Goal: Transaction & Acquisition: Obtain resource

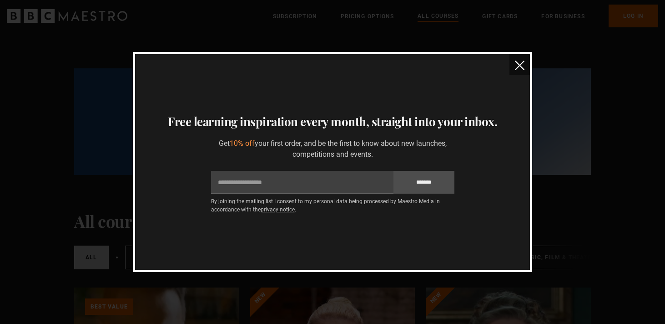
click at [519, 62] on img "close" at bounding box center [520, 66] width 10 height 10
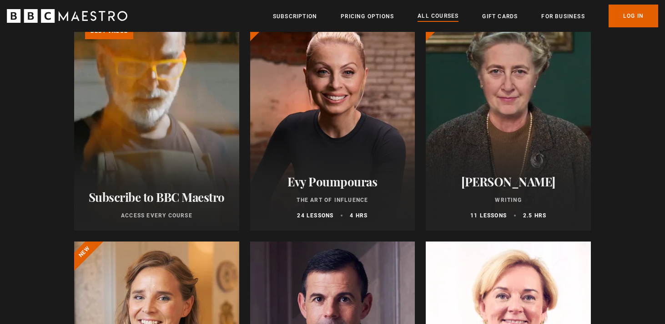
scroll to position [277, 0]
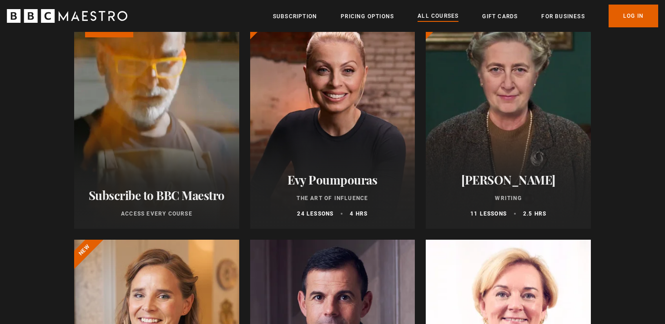
click at [74, 10] on link "Learn more about BBC Maestro" at bounding box center [74, 10] width 0 height 0
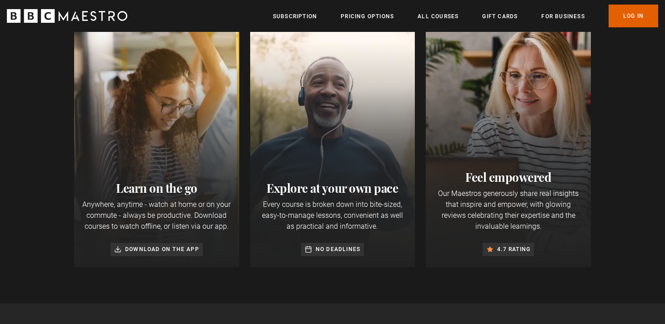
scroll to position [321, 0]
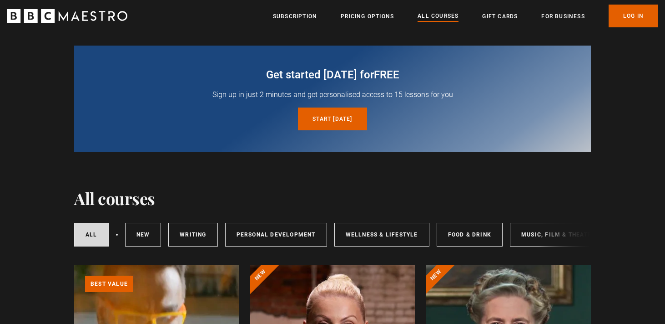
scroll to position [26, 0]
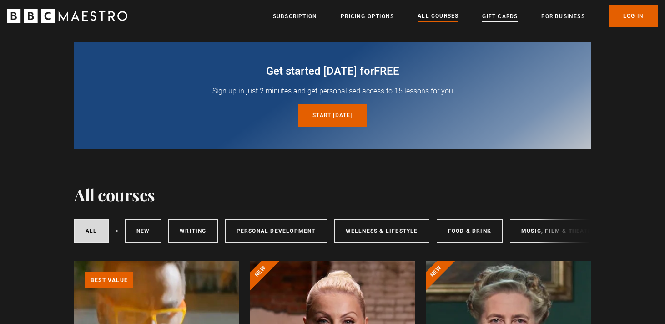
click at [493, 19] on link "Gift Cards" at bounding box center [499, 16] width 35 height 9
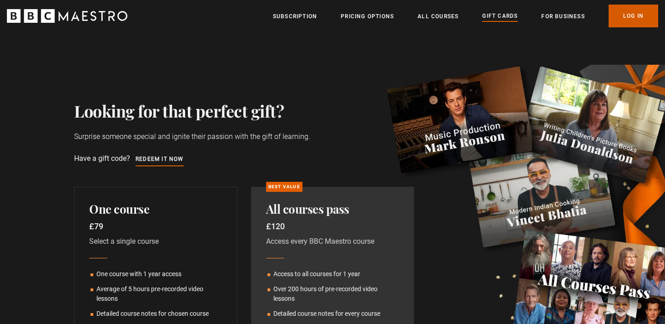
click at [620, 15] on link "Log In" at bounding box center [634, 16] width 50 height 23
click at [156, 160] on link "Redeem it now" at bounding box center [160, 159] width 48 height 10
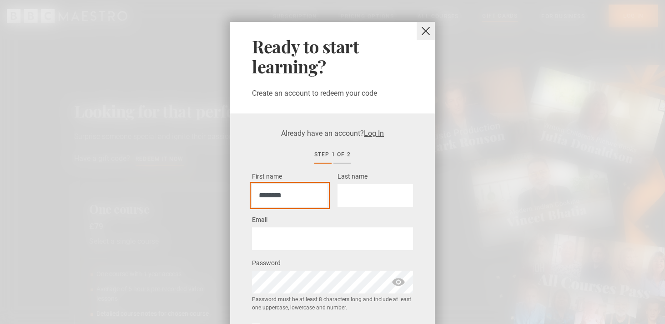
type input "*******"
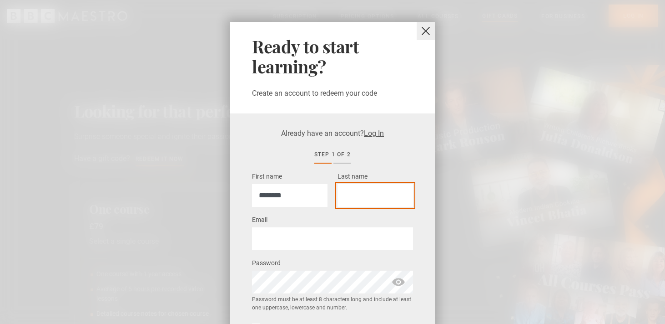
click at [365, 198] on input "Last name *" at bounding box center [376, 195] width 76 height 23
type input "**********"
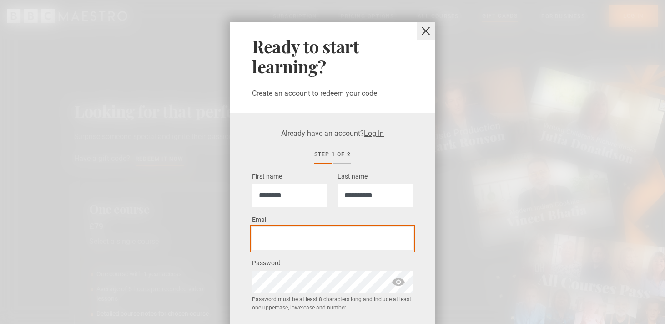
click at [325, 236] on input "Email *" at bounding box center [332, 238] width 161 height 23
type input "*"
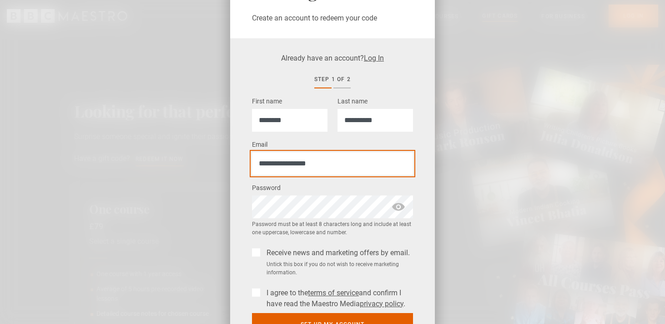
scroll to position [127, 0]
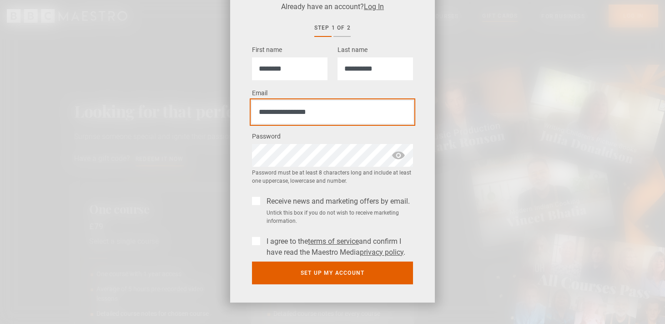
type input "**********"
click at [401, 154] on span "show password" at bounding box center [398, 155] width 15 height 23
click at [263, 198] on label "Receive news and marketing offers by email." at bounding box center [336, 201] width 147 height 11
click at [263, 243] on label "I agree to the terms of service and confirm I have read the Maestro Media priva…" at bounding box center [338, 247] width 150 height 22
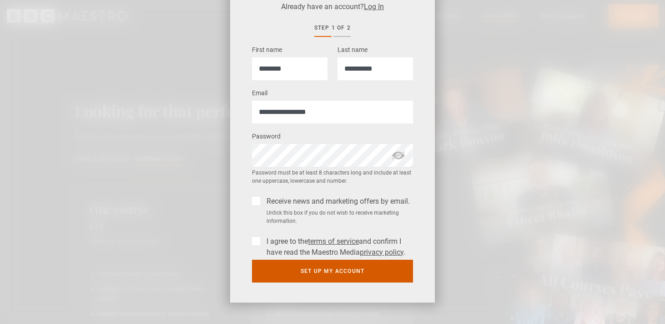
click at [344, 273] on button "Set up my account" at bounding box center [332, 270] width 161 height 23
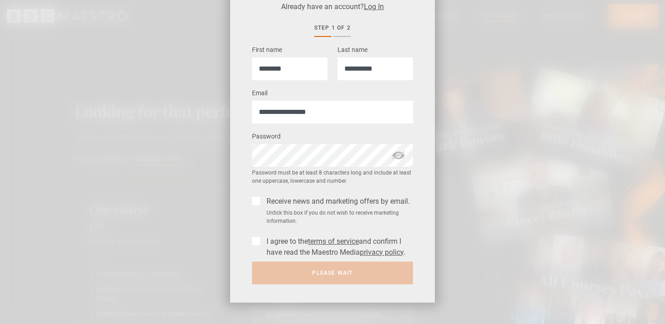
scroll to position [0, 0]
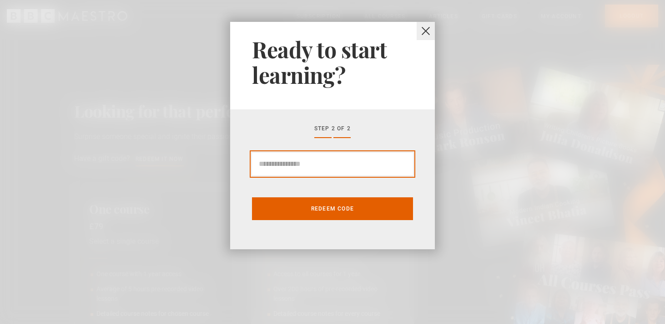
click at [290, 160] on input "Gift Card code" at bounding box center [332, 163] width 161 height 23
paste input "******"
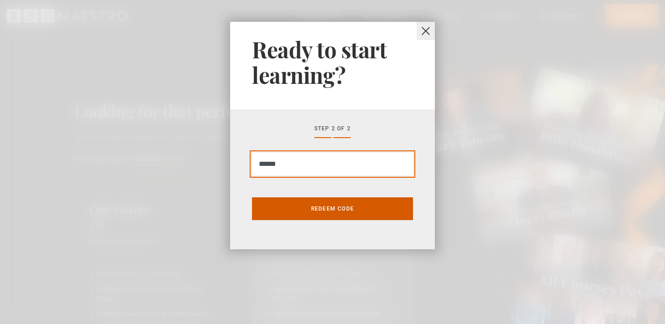
type input "******"
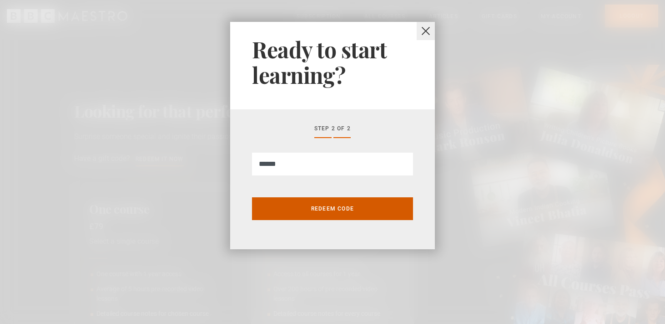
click at [327, 208] on button "Redeem code" at bounding box center [332, 208] width 161 height 23
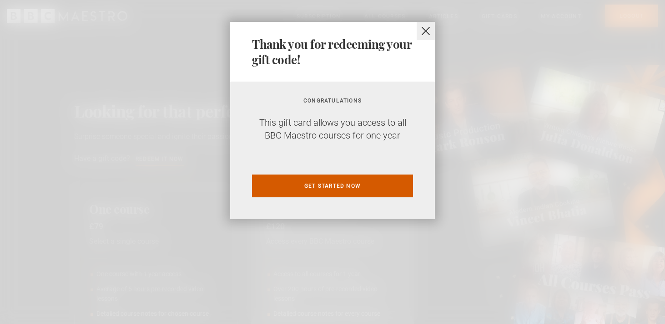
click at [319, 188] on link "Get started now" at bounding box center [332, 185] width 161 height 23
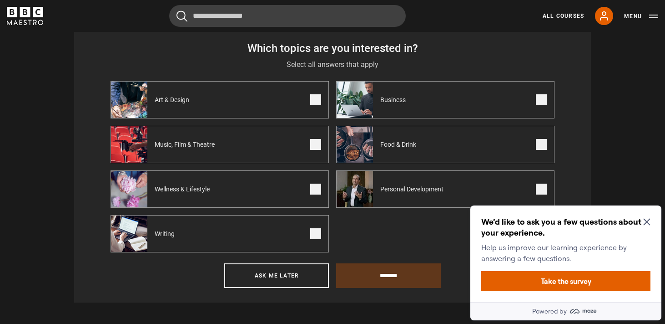
scroll to position [384, 0]
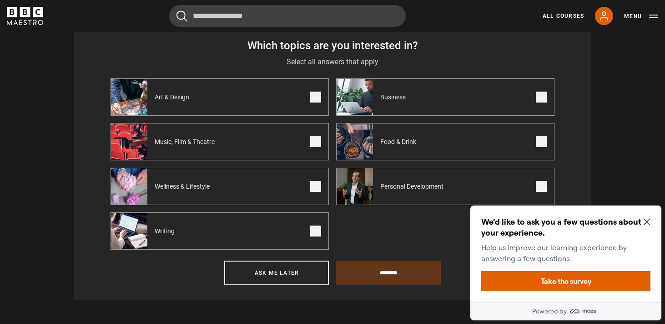
click at [299, 182] on label "Wellness & Lifestyle" at bounding box center [220, 185] width 218 height 37
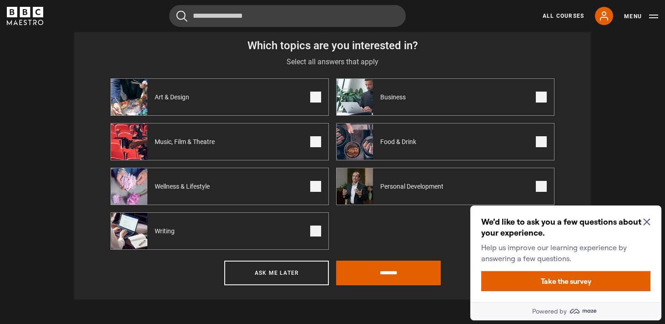
click at [446, 181] on div "Personal Development" at bounding box center [396, 186] width 118 height 36
click at [438, 96] on label "Business" at bounding box center [445, 96] width 218 height 37
click at [380, 279] on input "********" at bounding box center [388, 272] width 105 height 25
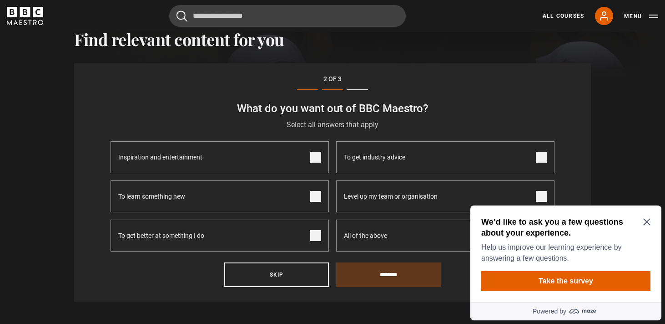
scroll to position [316, 0]
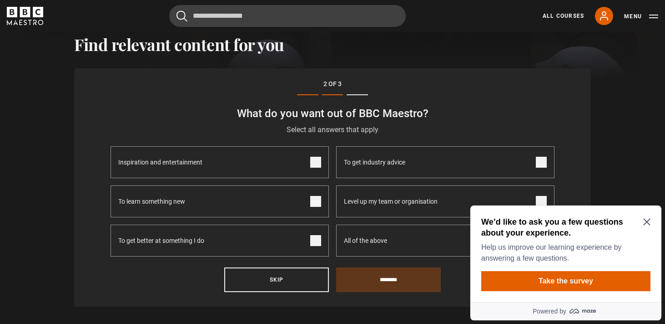
click at [644, 220] on icon "Close Maze Prompt" at bounding box center [647, 221] width 7 height 7
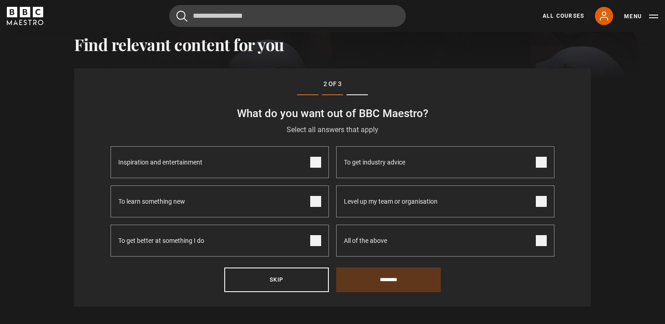
click at [271, 238] on label "To get better at something I do" at bounding box center [220, 240] width 218 height 32
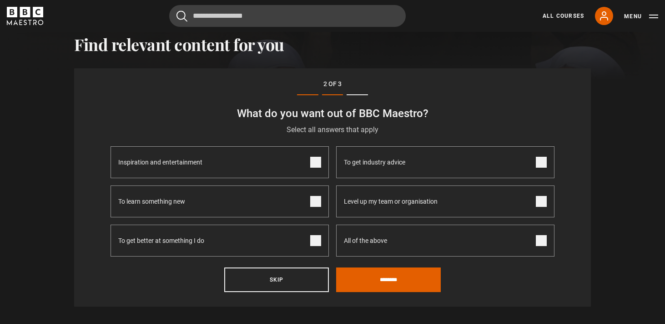
click at [414, 158] on label "To get industry advice" at bounding box center [445, 162] width 218 height 32
click at [458, 201] on label "Level up my team or organisation" at bounding box center [445, 201] width 218 height 32
click at [426, 240] on label "All of the above" at bounding box center [445, 240] width 218 height 32
click at [409, 280] on input "********" at bounding box center [388, 279] width 105 height 25
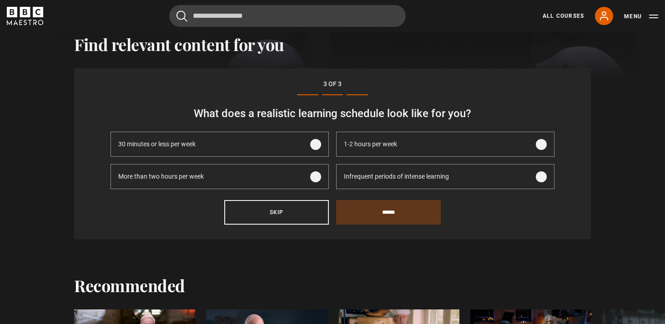
click at [267, 142] on label "30 minutes or less per week" at bounding box center [220, 144] width 218 height 25
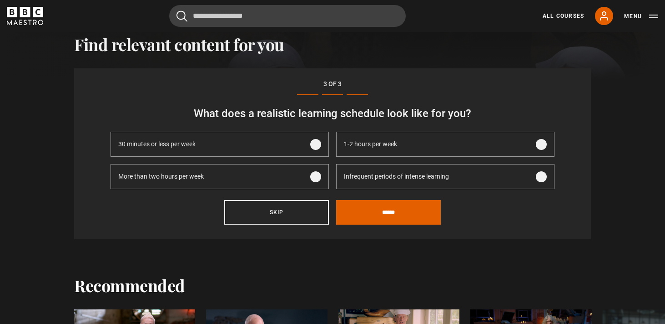
click at [385, 143] on span "1-2 hours per week" at bounding box center [370, 144] width 53 height 10
click at [275, 148] on label "30 minutes or less per week" at bounding box center [220, 144] width 218 height 25
click at [402, 147] on div "1-2 hours per week" at bounding box center [371, 144] width 68 height 24
click at [387, 213] on input "******" at bounding box center [388, 212] width 105 height 25
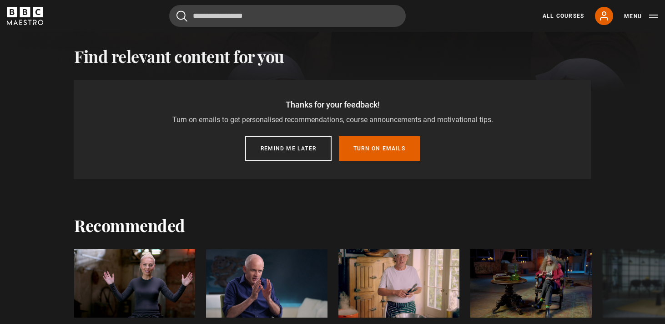
scroll to position [282, 0]
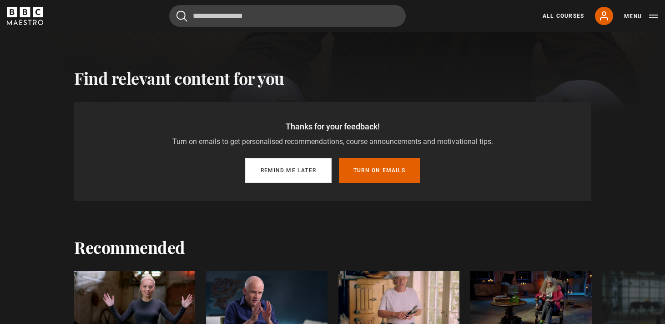
click at [298, 172] on button "Remind me later" at bounding box center [288, 170] width 86 height 25
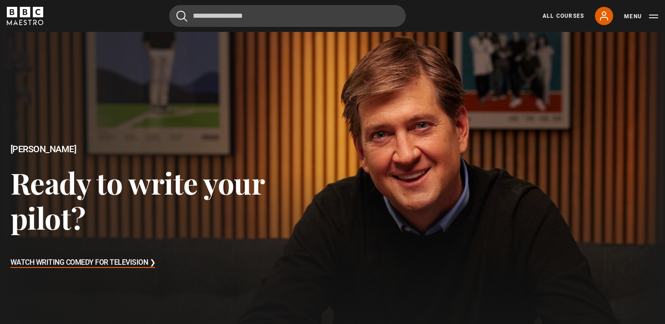
scroll to position [0, 0]
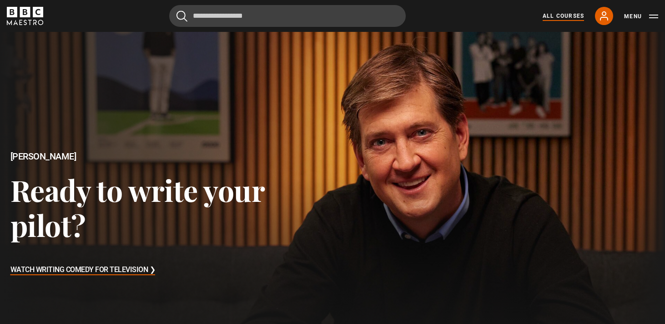
click at [552, 15] on link "All Courses" at bounding box center [563, 16] width 41 height 8
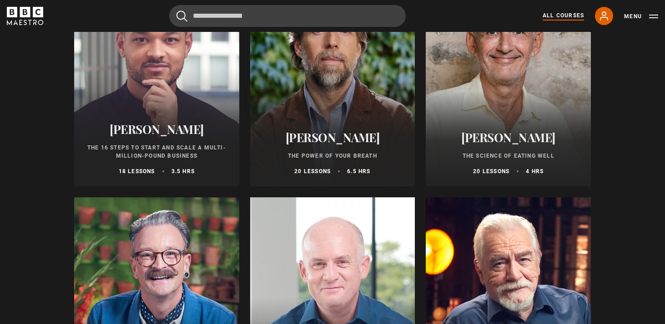
scroll to position [1088, 0]
